Goal: Task Accomplishment & Management: Use online tool/utility

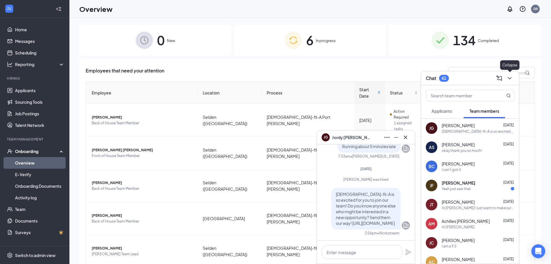
click at [512, 80] on icon "ChevronDown" at bounding box center [509, 78] width 7 height 7
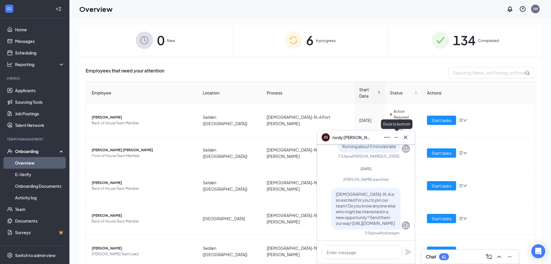
click at [398, 138] on icon "Minimize" at bounding box center [396, 137] width 7 height 7
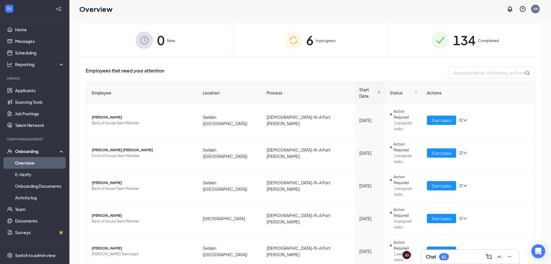
click at [208, 245] on div "Employees that need your attention Employee Location Process Start Date Status …" at bounding box center [310, 197] width 462 height 276
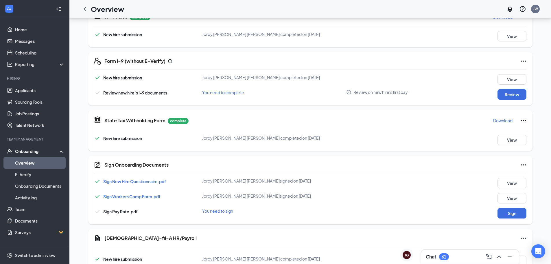
scroll to position [145, 0]
click at [515, 208] on button "Sign" at bounding box center [512, 212] width 29 height 10
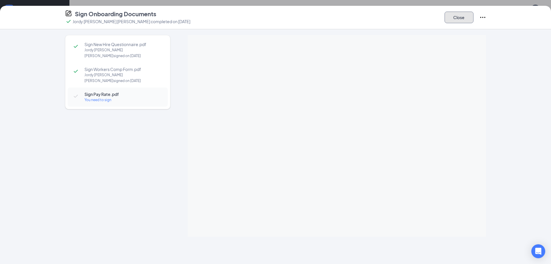
click at [461, 19] on button "Close" at bounding box center [459, 18] width 29 height 12
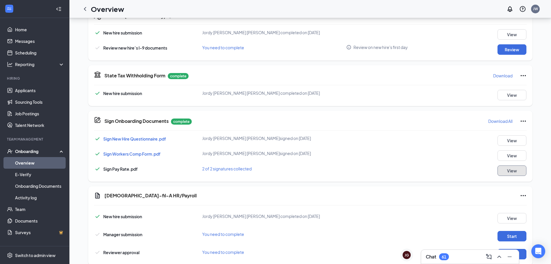
scroll to position [188, 0]
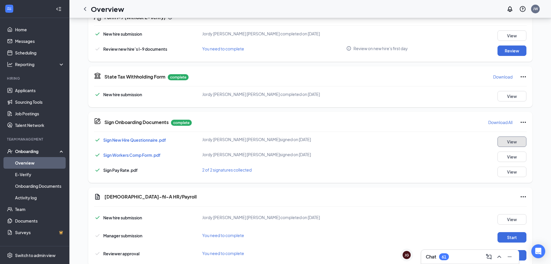
click at [509, 140] on button "View" at bounding box center [512, 141] width 29 height 10
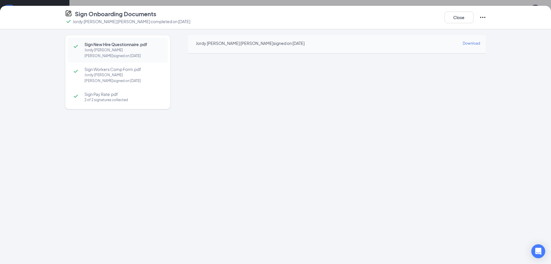
click at [112, 179] on div "Sign New Hire Questionnaire.pdf Jordy [PERSON_NAME] [PERSON_NAME] signed on [DA…" at bounding box center [117, 135] width 105 height 201
